Goal: Transaction & Acquisition: Purchase product/service

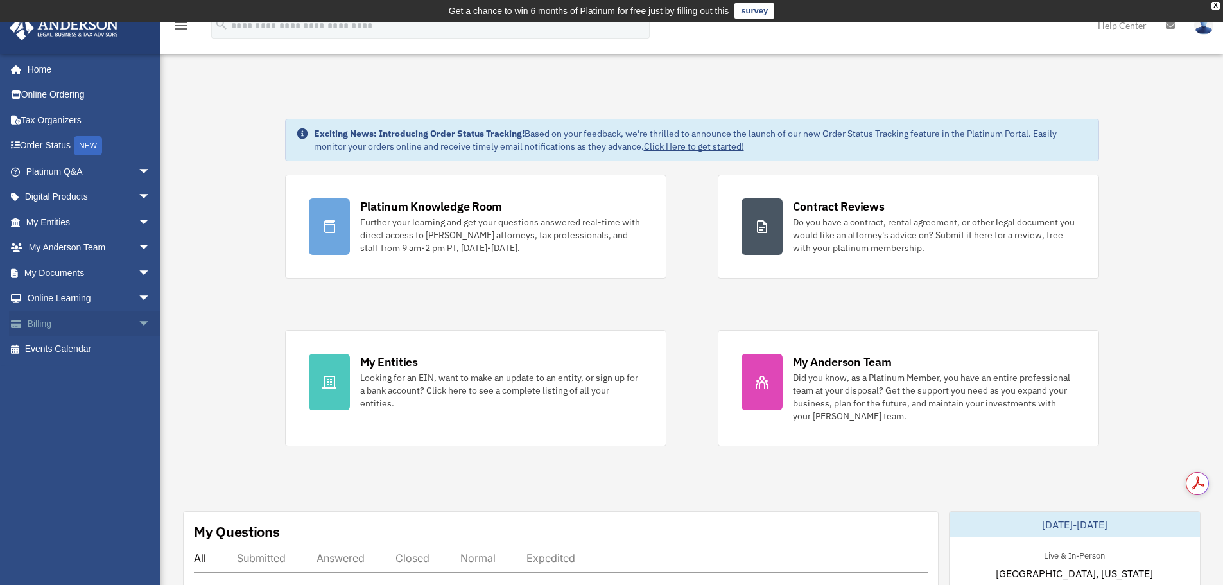
click at [138, 326] on span "arrow_drop_down" at bounding box center [151, 324] width 26 height 26
click at [100, 350] on link "$ Open Invoices" at bounding box center [94, 349] width 152 height 26
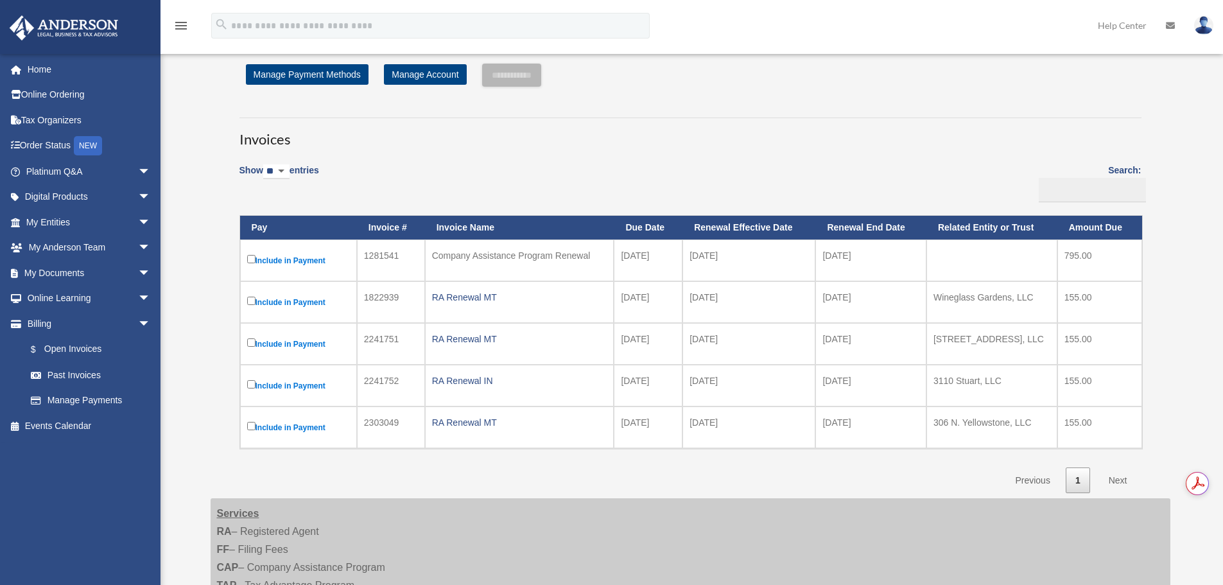
scroll to position [64, 0]
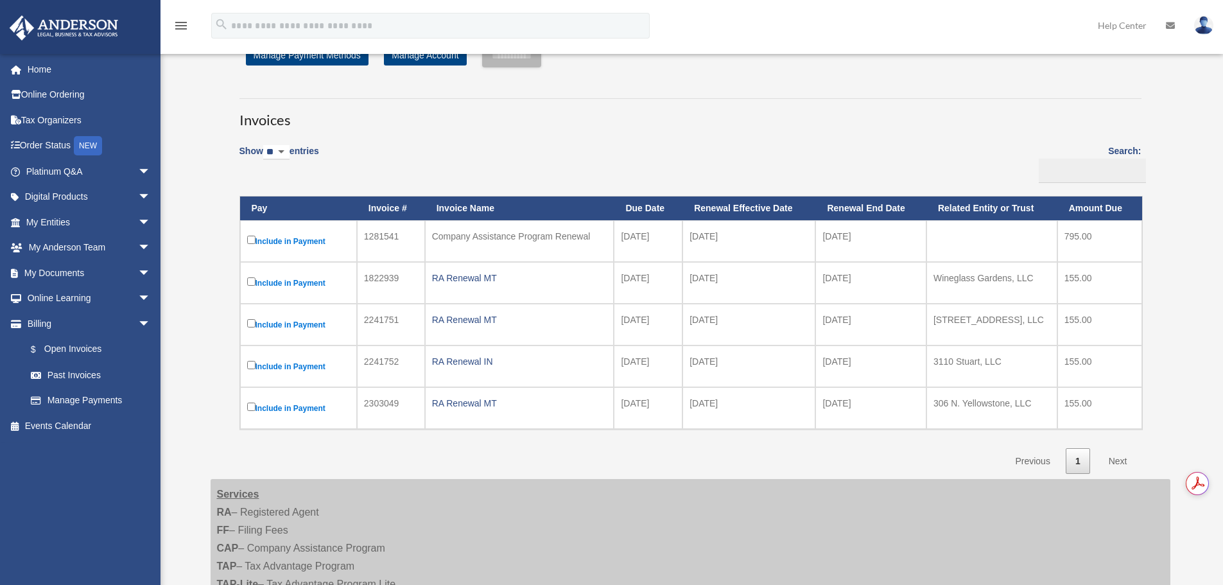
click at [304, 330] on label "Include in Payment" at bounding box center [298, 325] width 103 height 16
click at [384, 328] on td "2241751" at bounding box center [391, 325] width 68 height 42
click at [469, 321] on div "RA Renewal MT" at bounding box center [519, 320] width 175 height 18
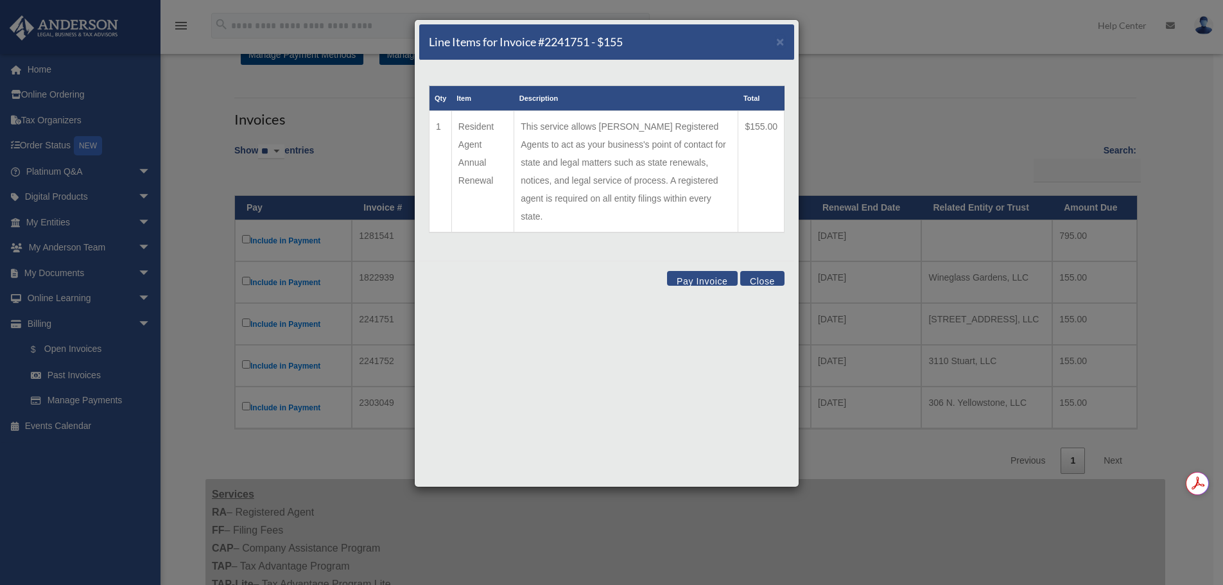
drag, startPoint x: 637, startPoint y: 118, endPoint x: 546, endPoint y: 280, distance: 185.4
click at [546, 280] on div "Pay Invoice Close" at bounding box center [606, 280] width 375 height 39
click at [770, 271] on button "Close" at bounding box center [762, 278] width 44 height 15
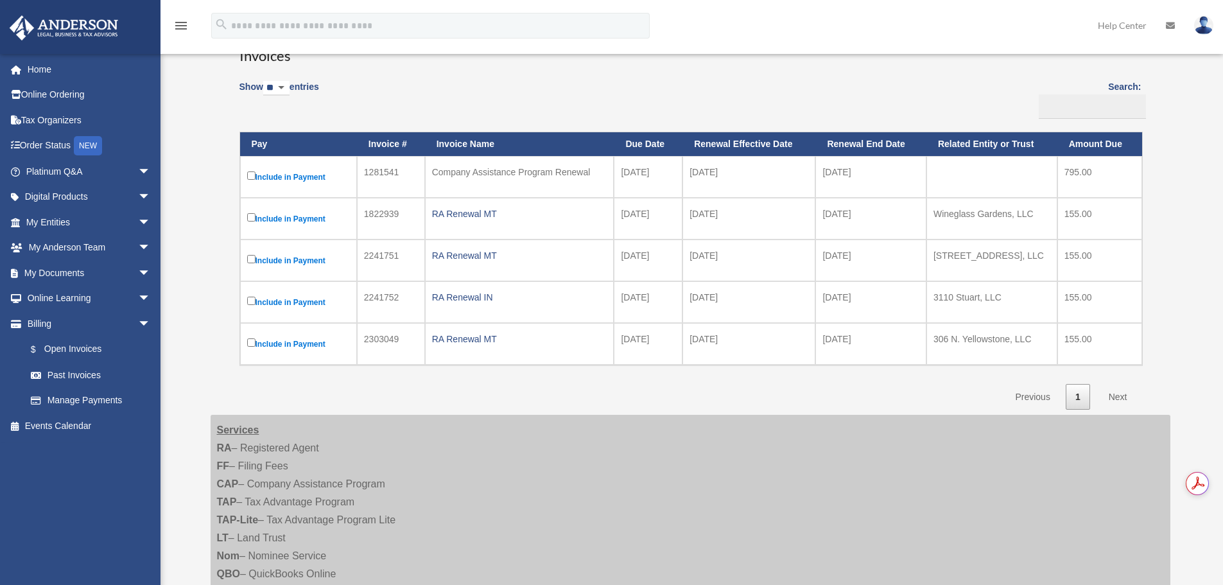
scroll to position [0, 0]
click at [1115, 404] on link "Next" at bounding box center [1118, 397] width 38 height 26
click at [85, 374] on link "Past Invoices" at bounding box center [94, 375] width 152 height 26
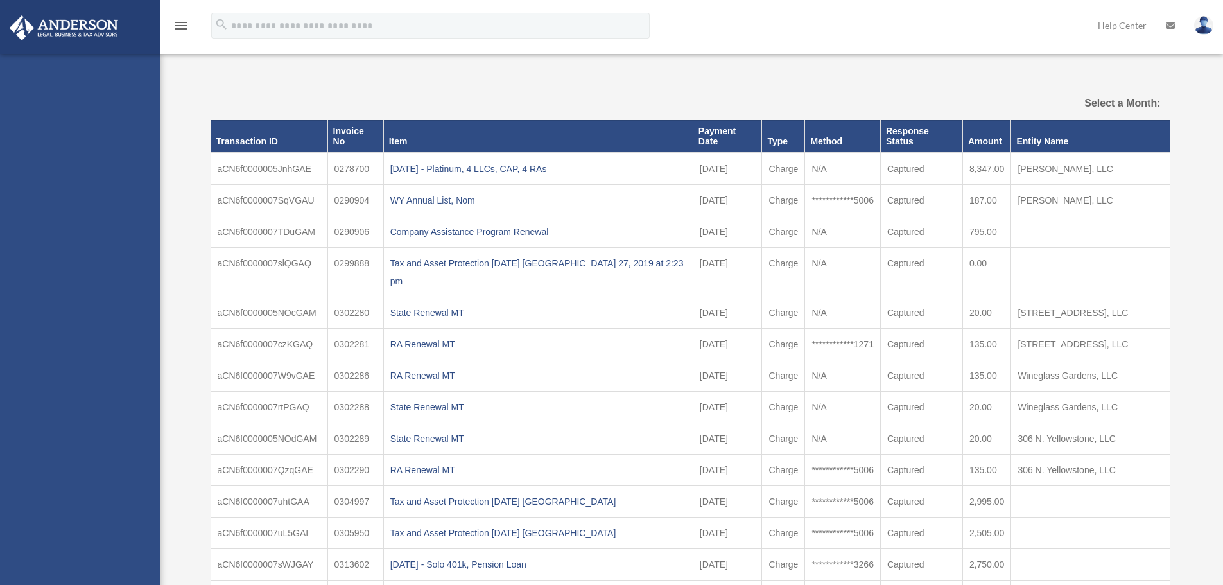
select select
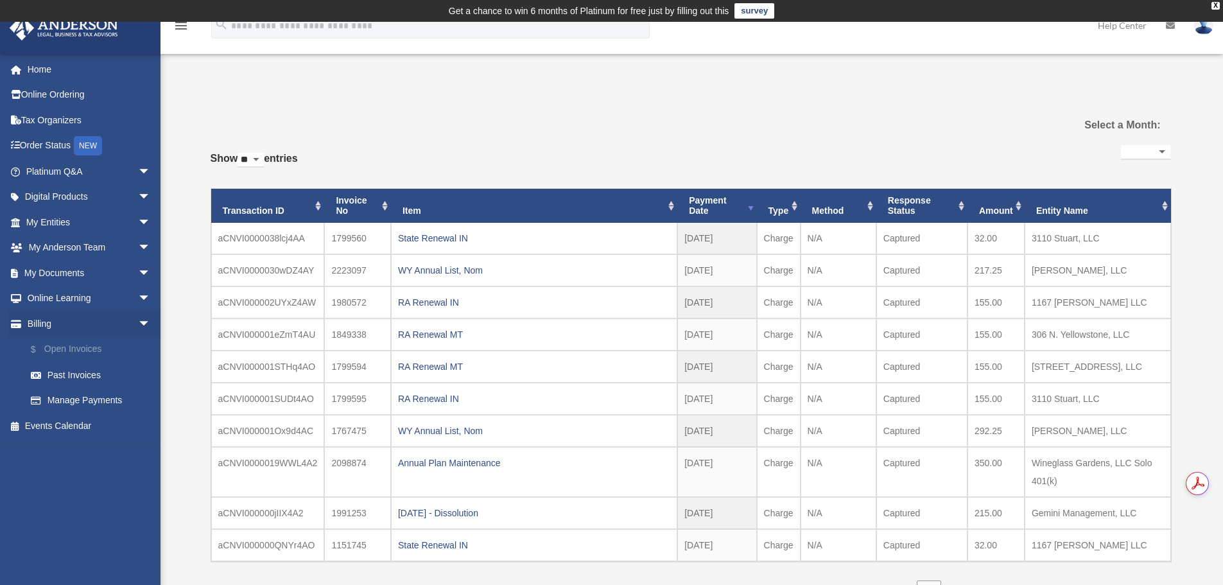
click at [59, 345] on link "$ Open Invoices" at bounding box center [94, 349] width 152 height 26
